Goal: Task Accomplishment & Management: Manage account settings

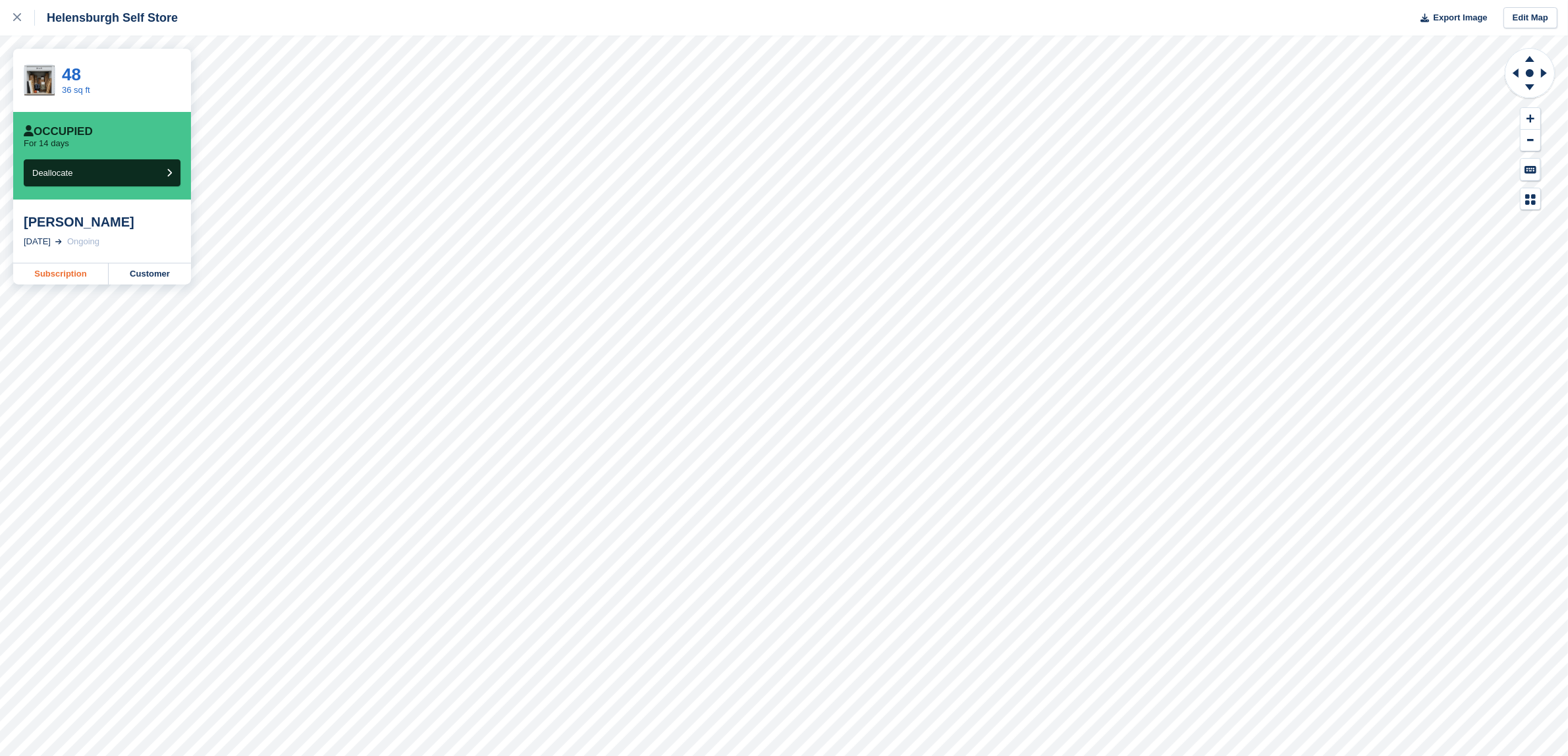
click at [54, 275] on link "Subscription" at bounding box center [61, 274] width 96 height 22
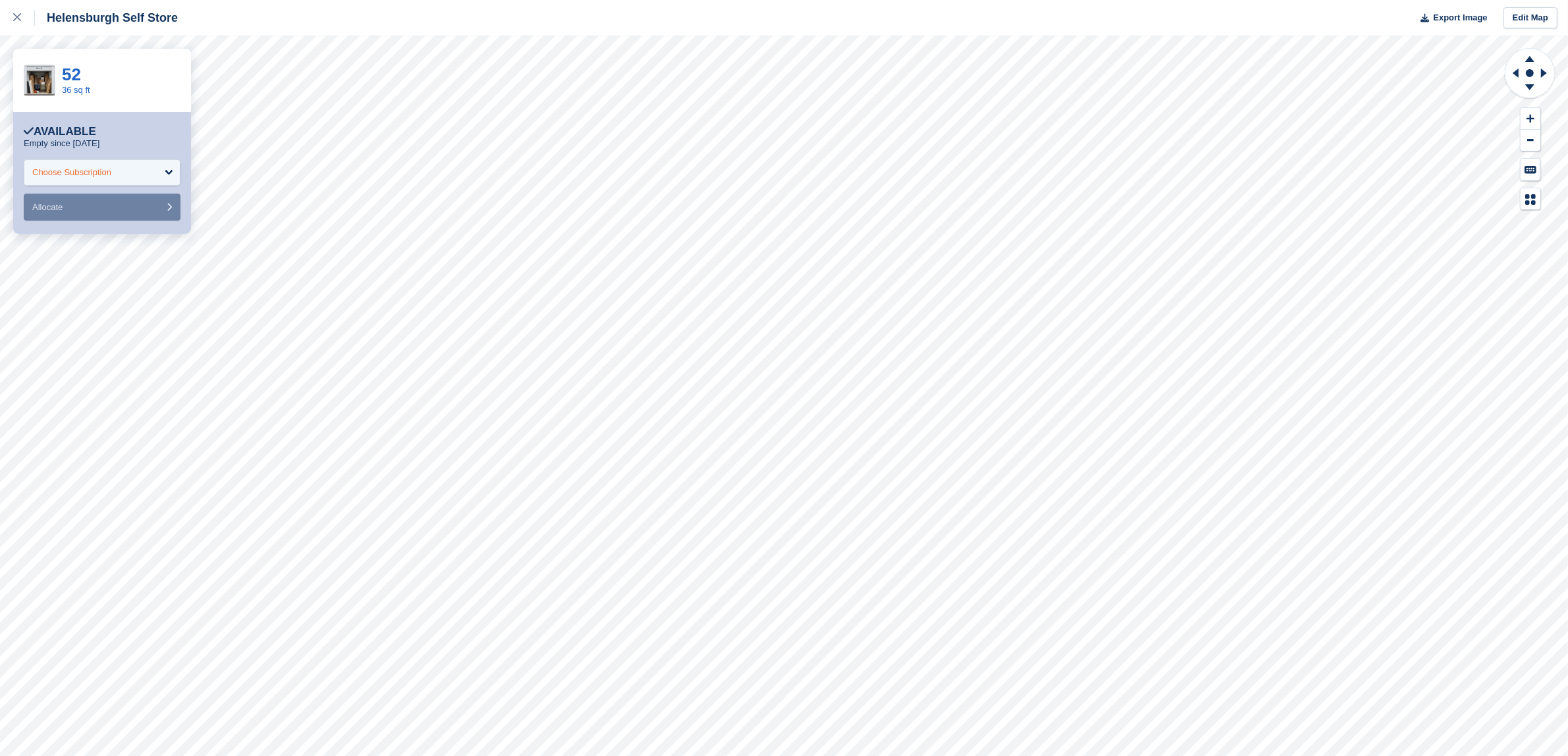
click at [156, 163] on div "Choose Subscription" at bounding box center [102, 172] width 157 height 26
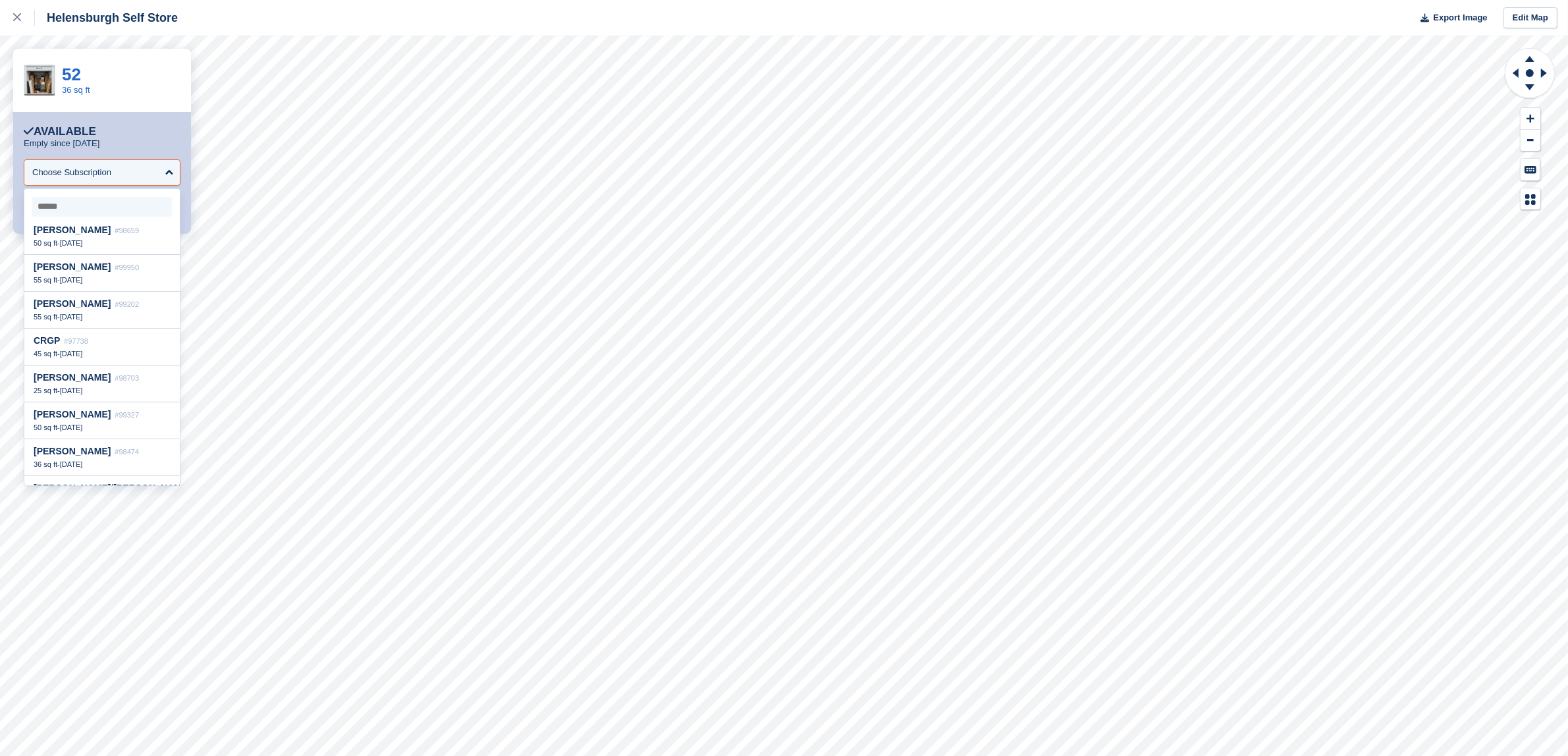
scroll to position [806, 0]
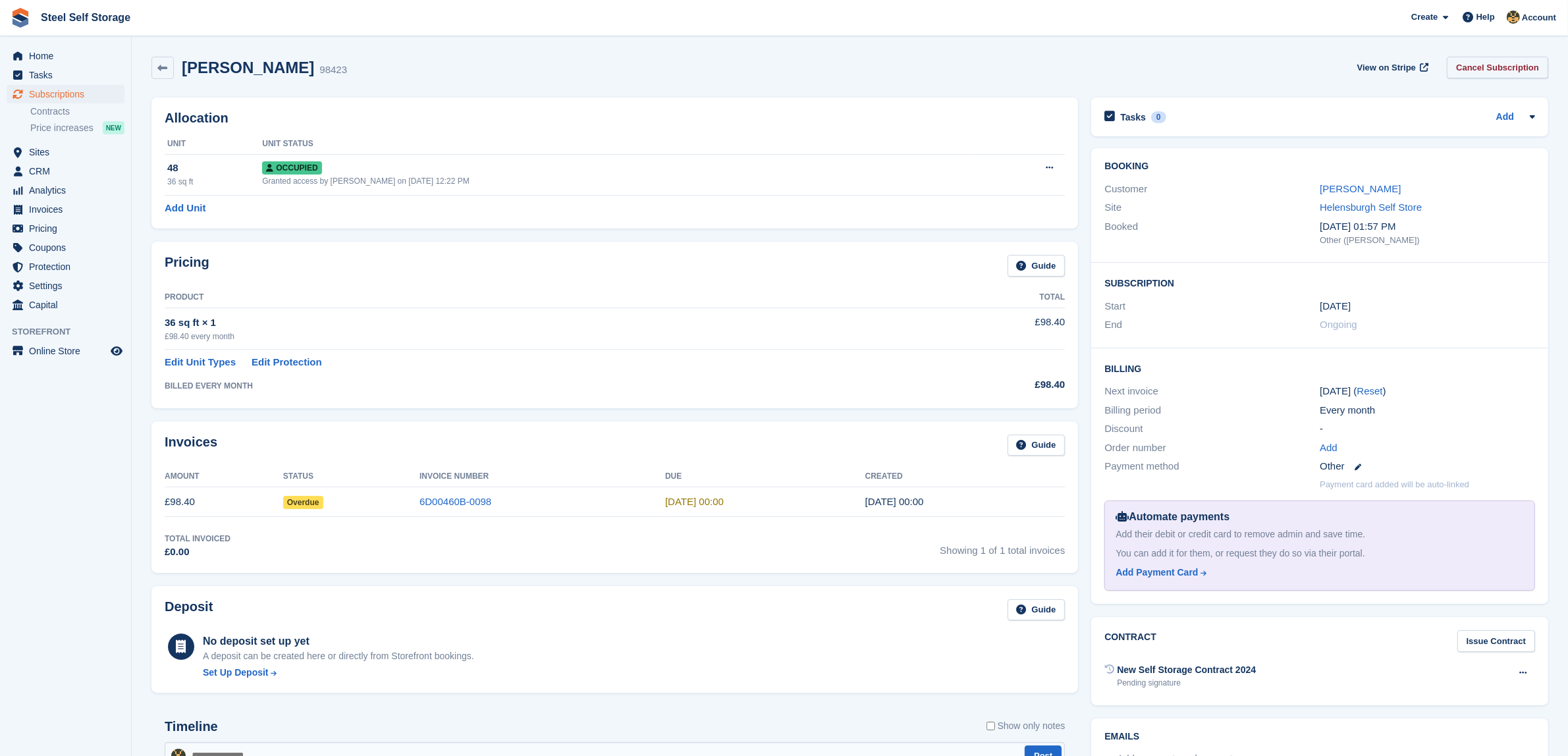
click at [1479, 62] on link "Cancel Subscription" at bounding box center [1498, 68] width 102 height 22
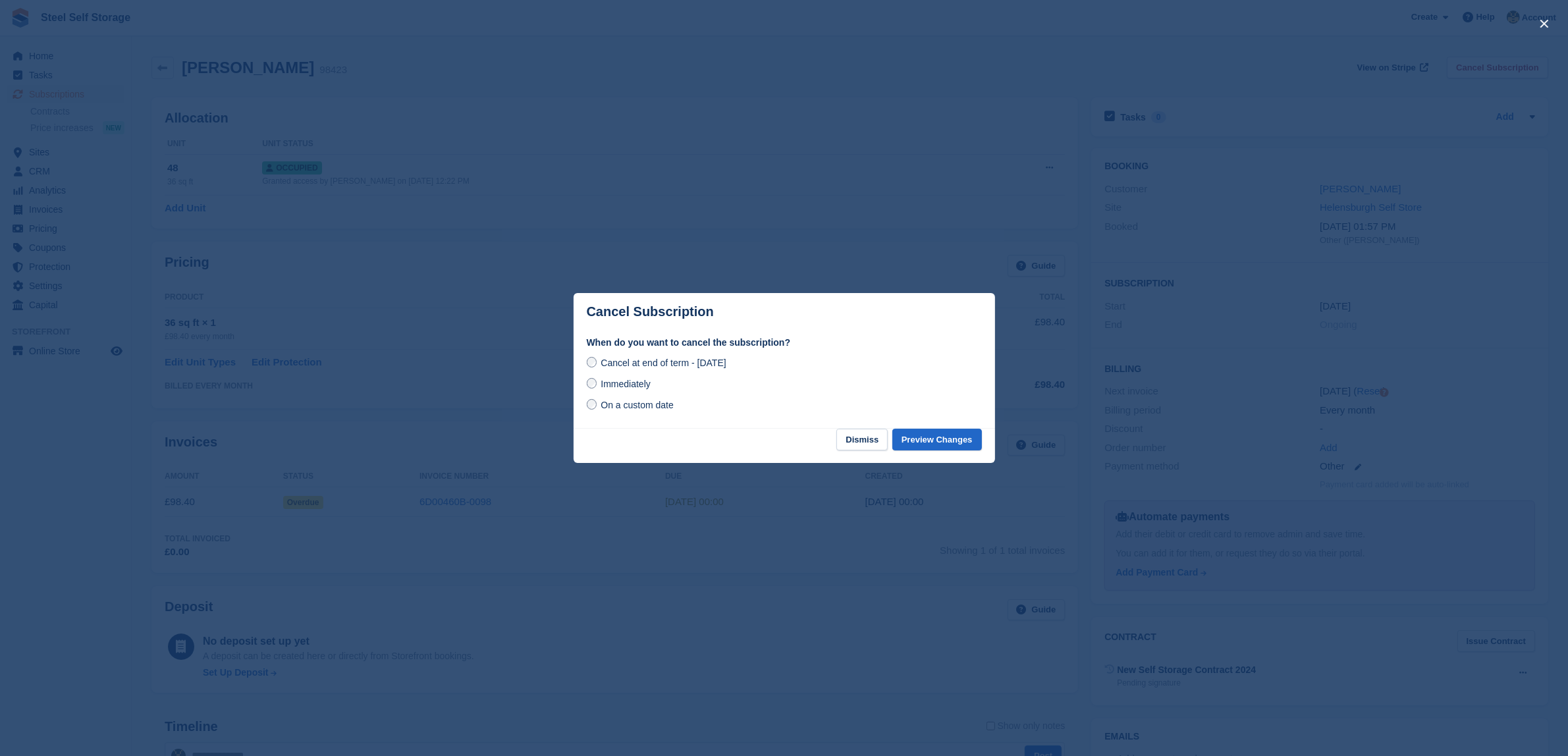
click at [607, 383] on span "Immediately" at bounding box center [624, 384] width 49 height 11
click at [932, 442] on button "Preview Changes" at bounding box center [936, 440] width 89 height 22
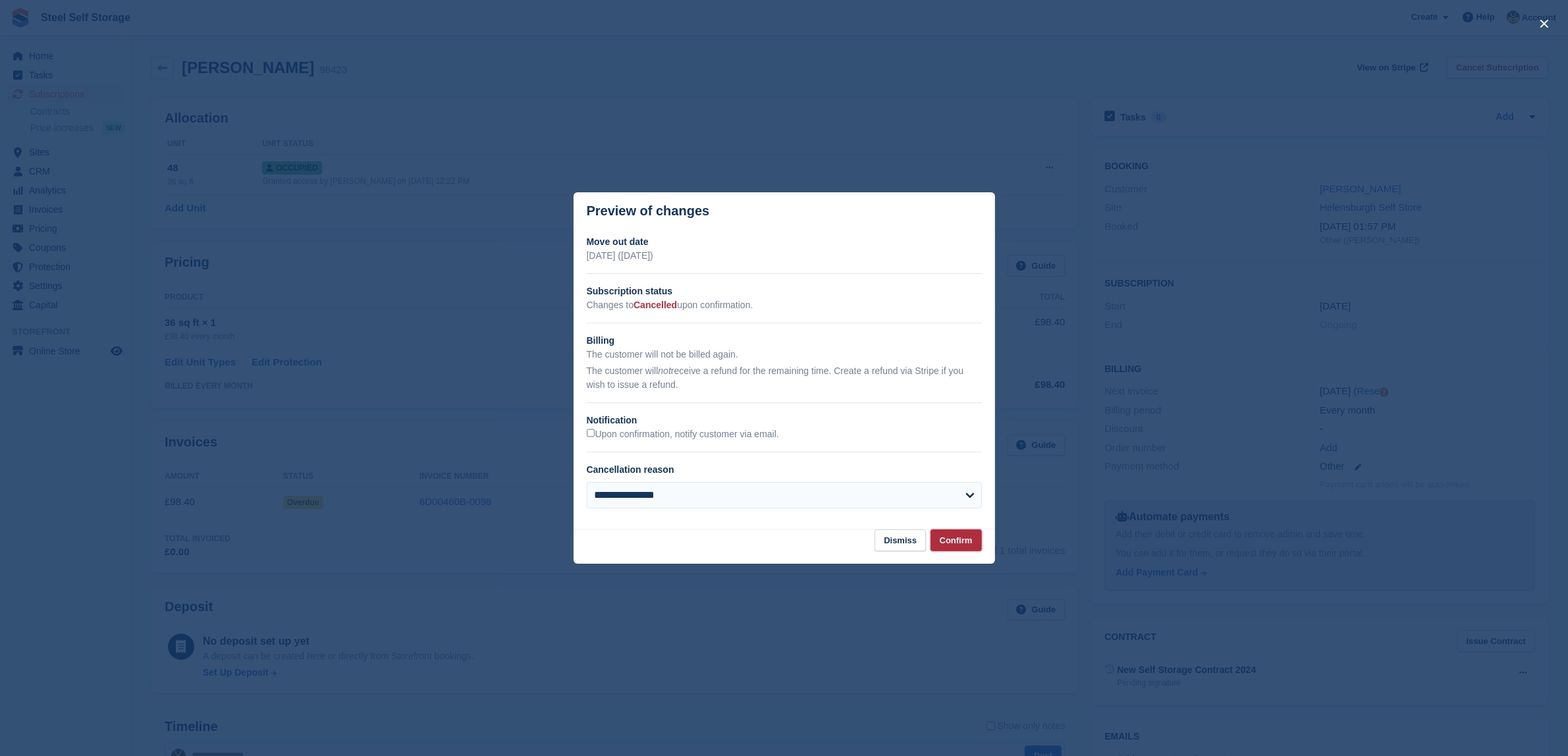
click at [964, 545] on button "Confirm" at bounding box center [956, 541] width 51 height 22
